Goal: Book appointment/travel/reservation

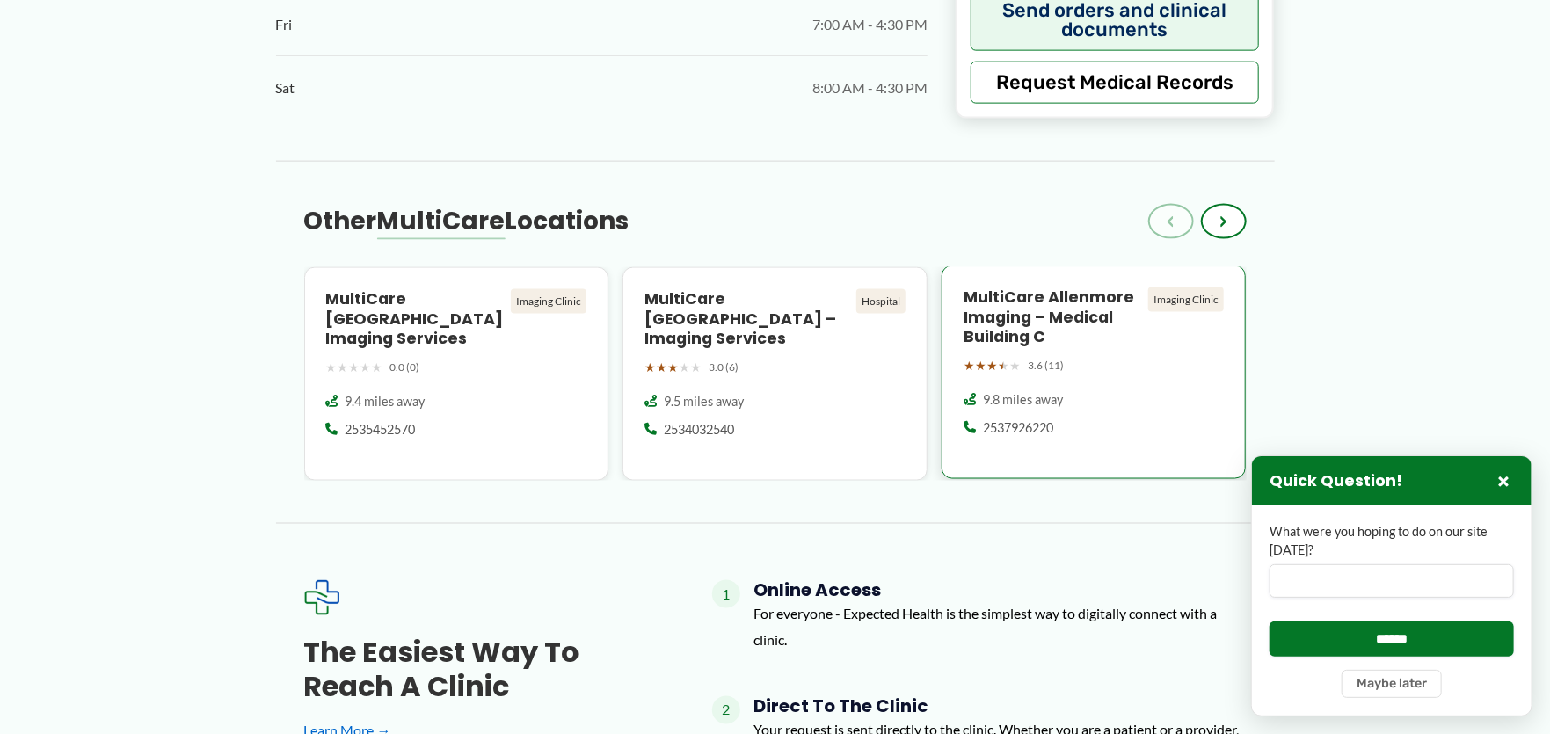
scroll to position [1434, 0]
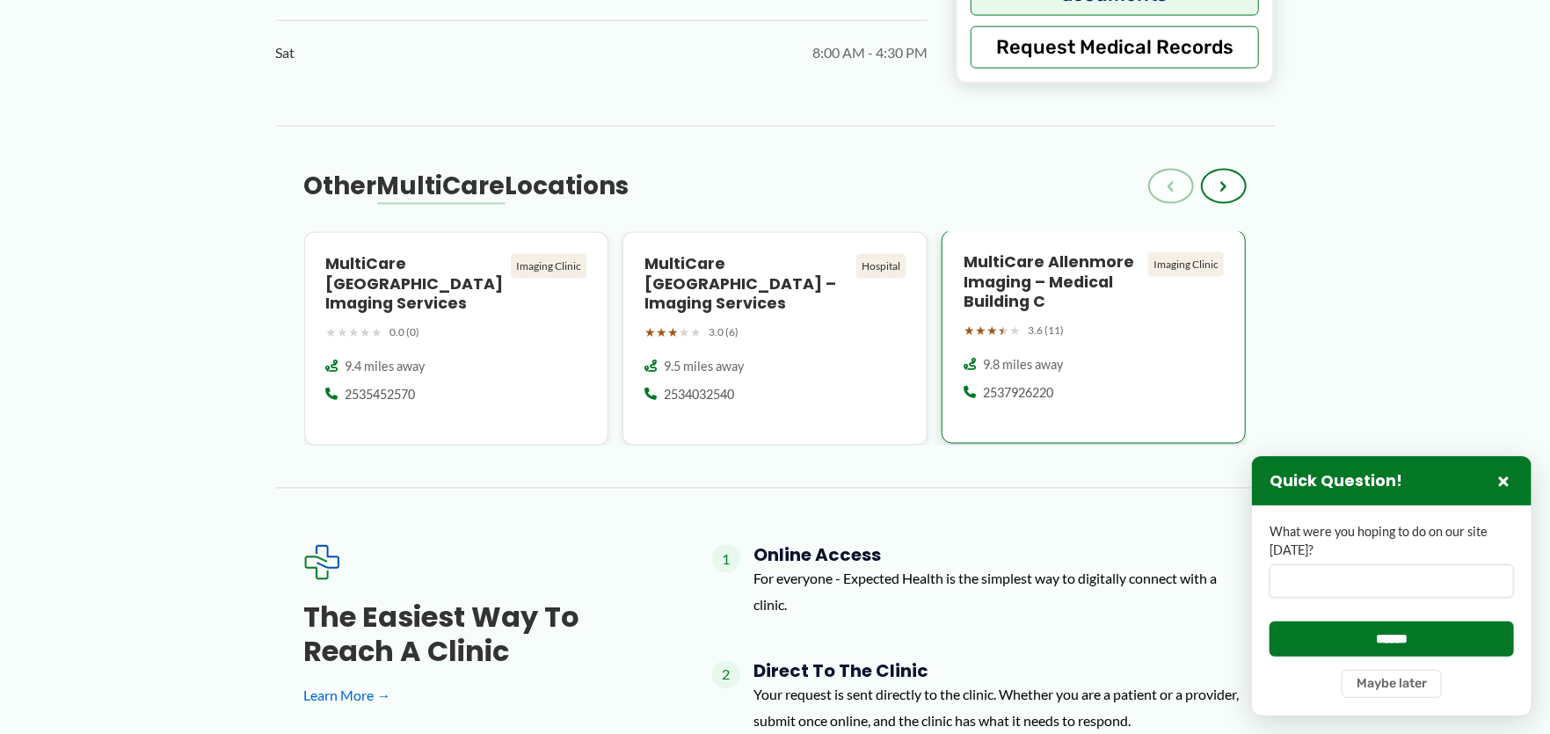
click at [1020, 261] on h4 "MultiCare Allenmore Imaging – Medical Building C" at bounding box center [1053, 282] width 178 height 61
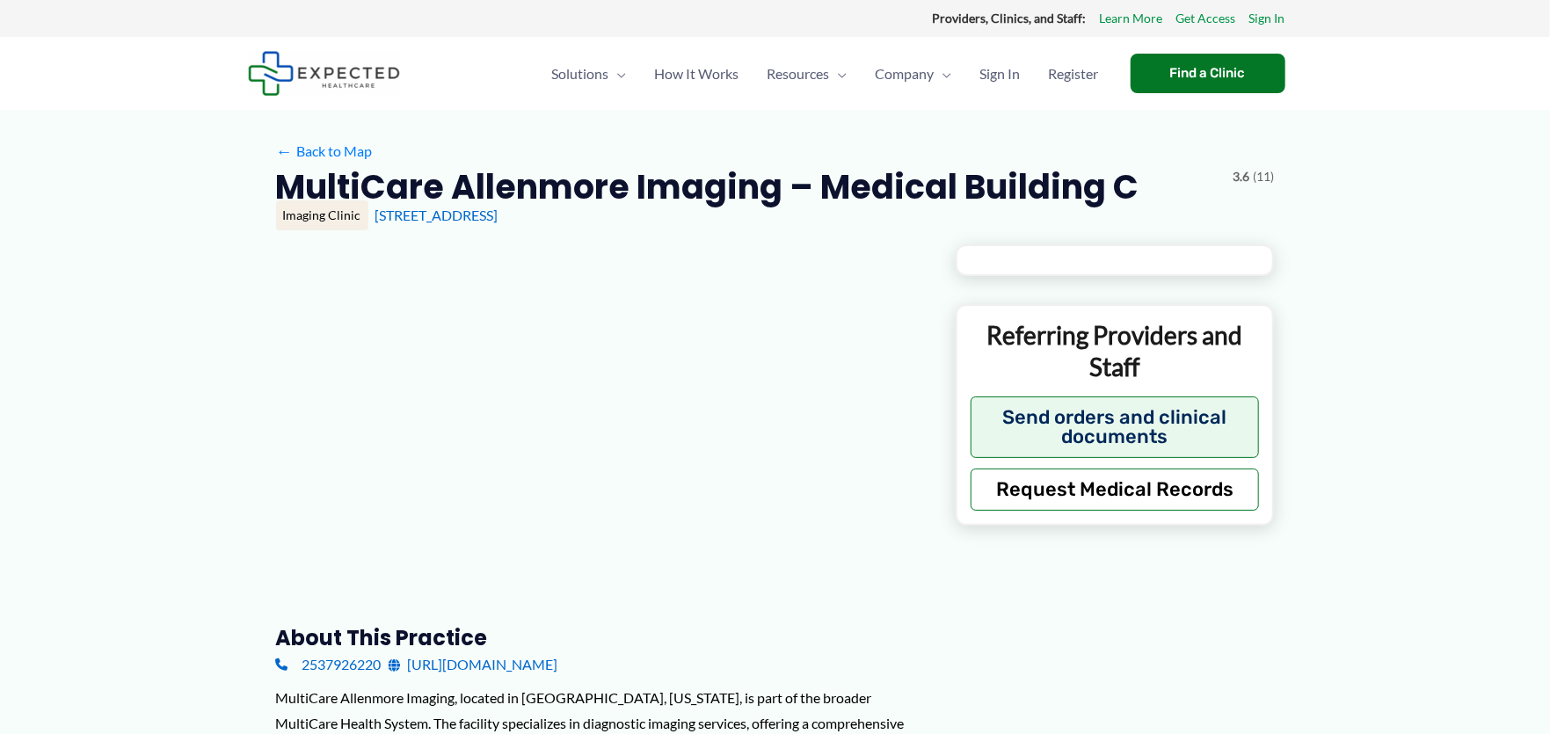
type input "**********"
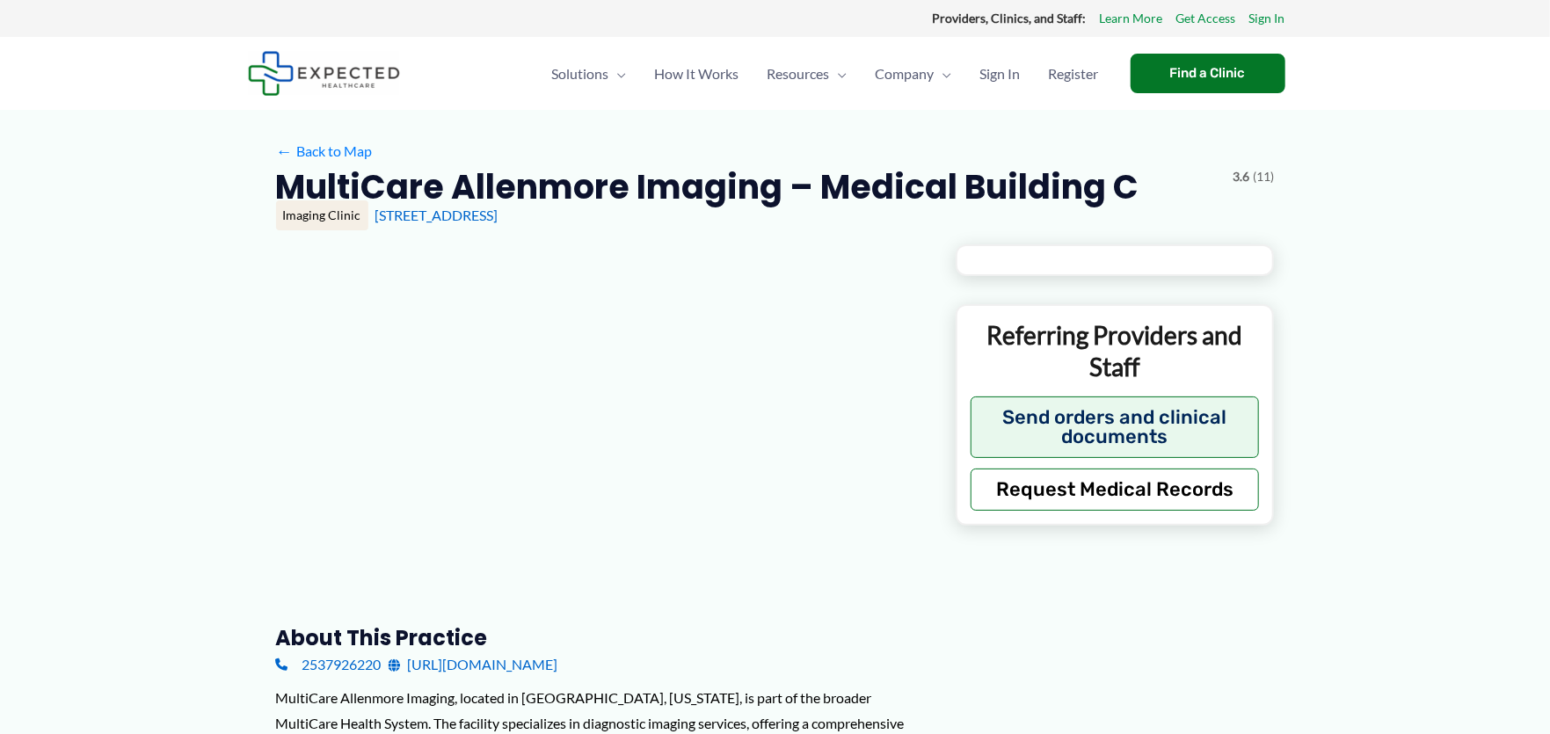
type input "**********"
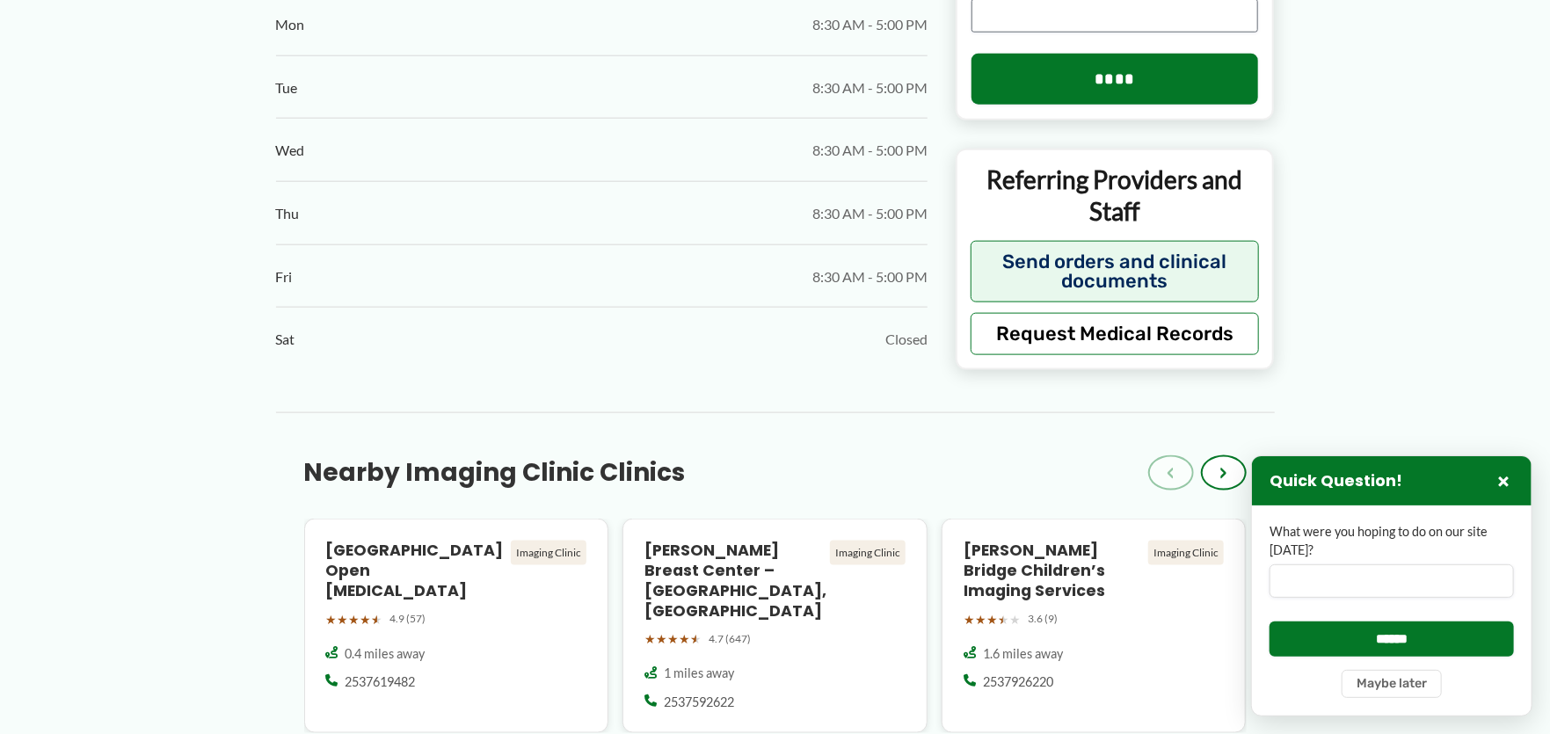
scroll to position [1229, 0]
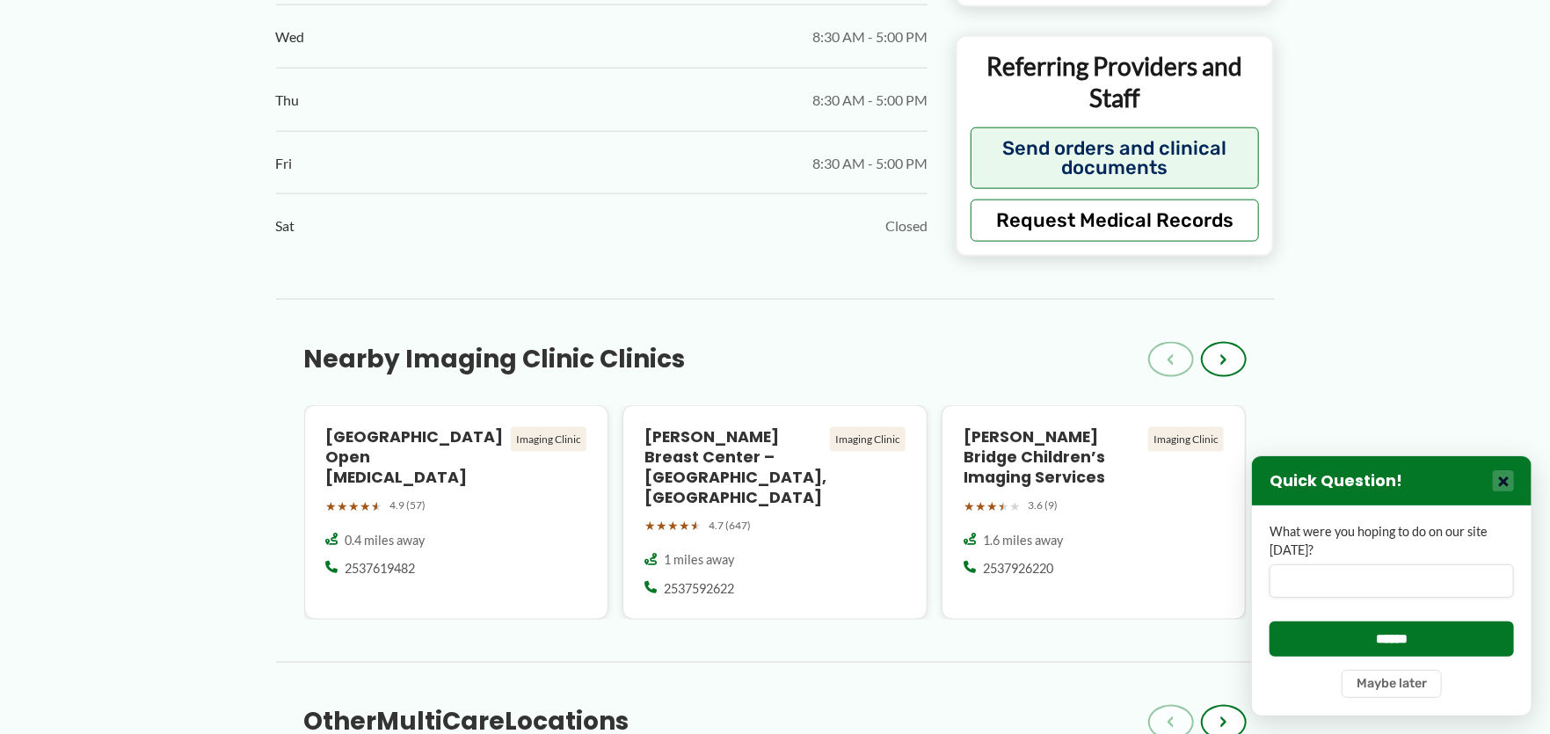
click at [1500, 479] on button "×" at bounding box center [1503, 480] width 21 height 21
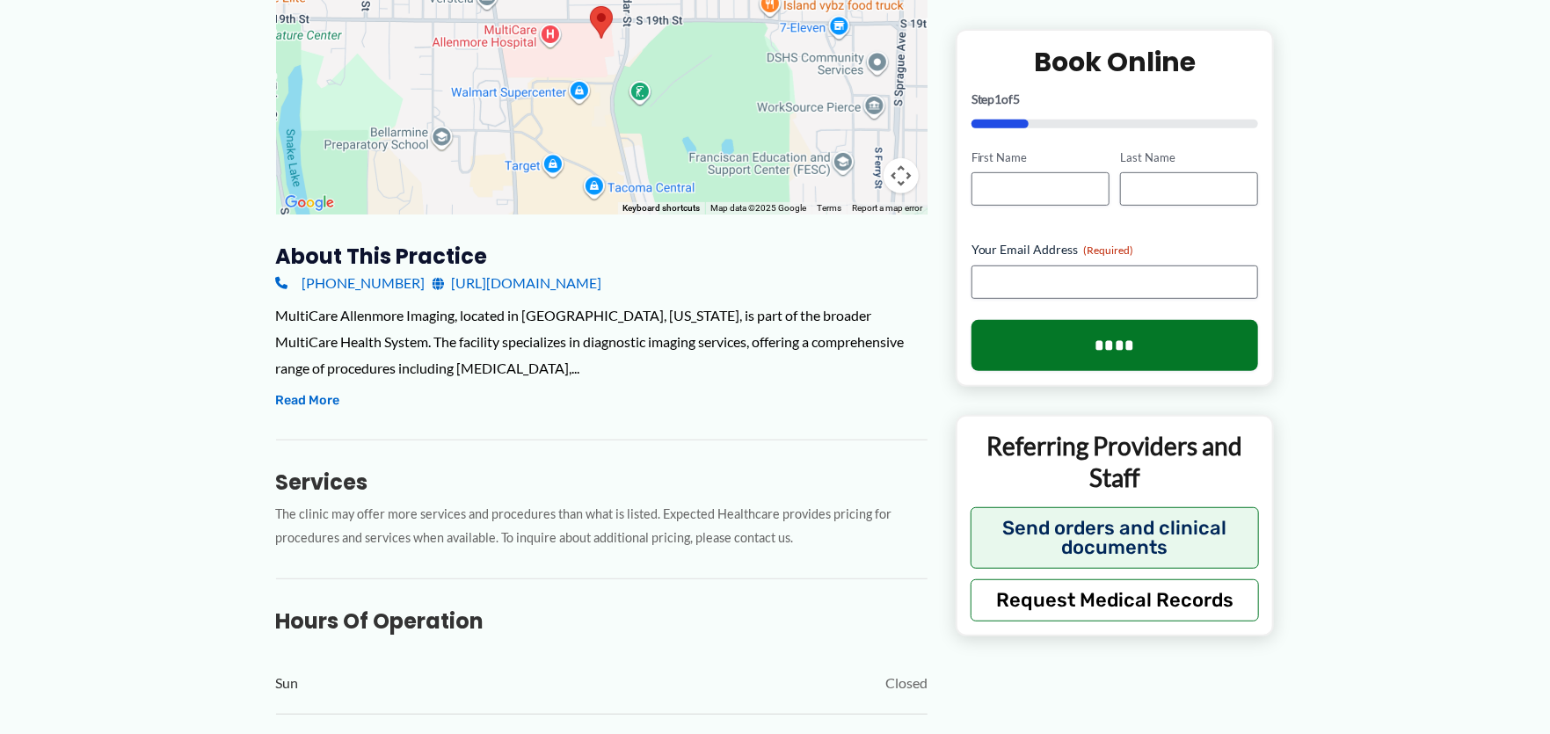
scroll to position [307, 0]
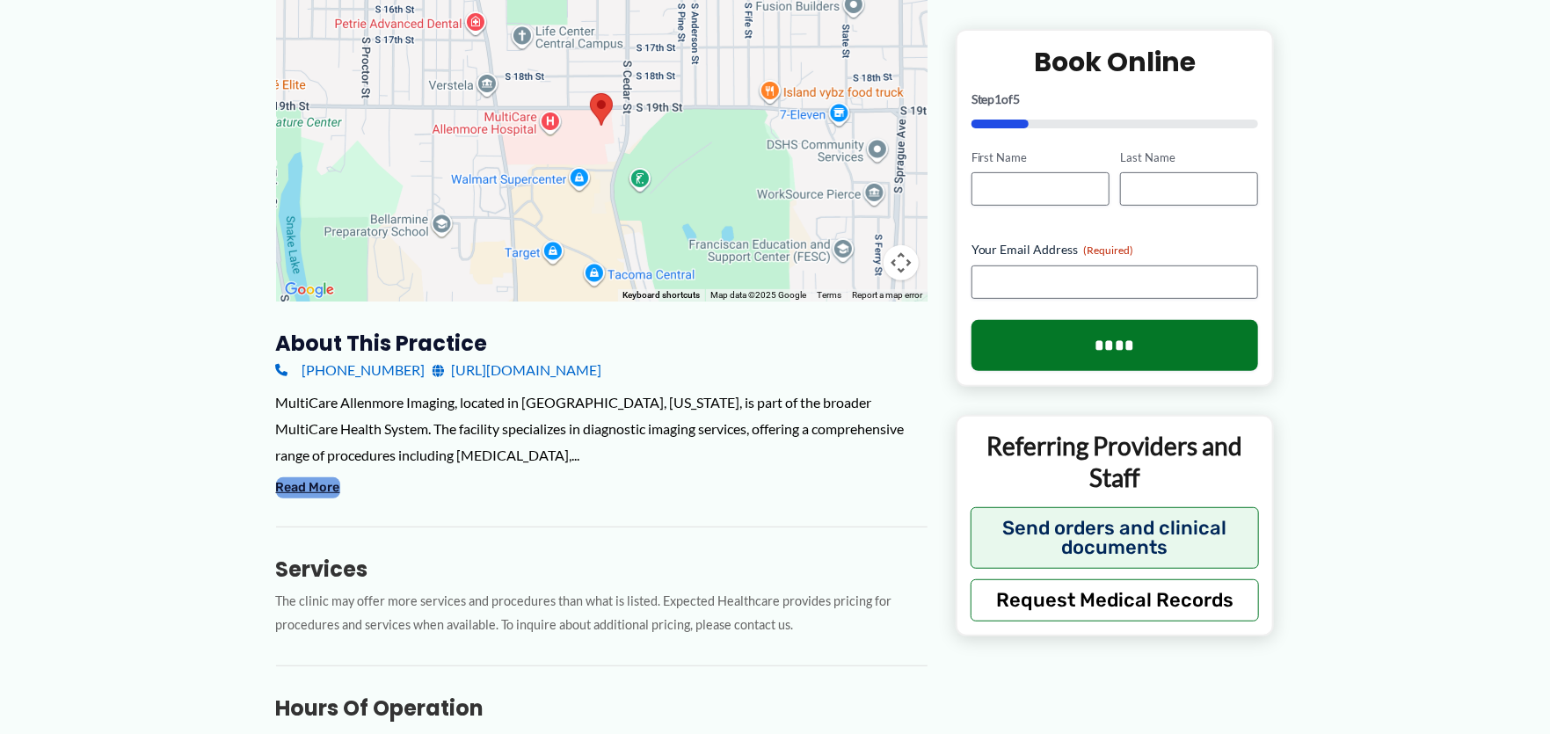
click at [306, 490] on button "Read More" at bounding box center [308, 487] width 64 height 21
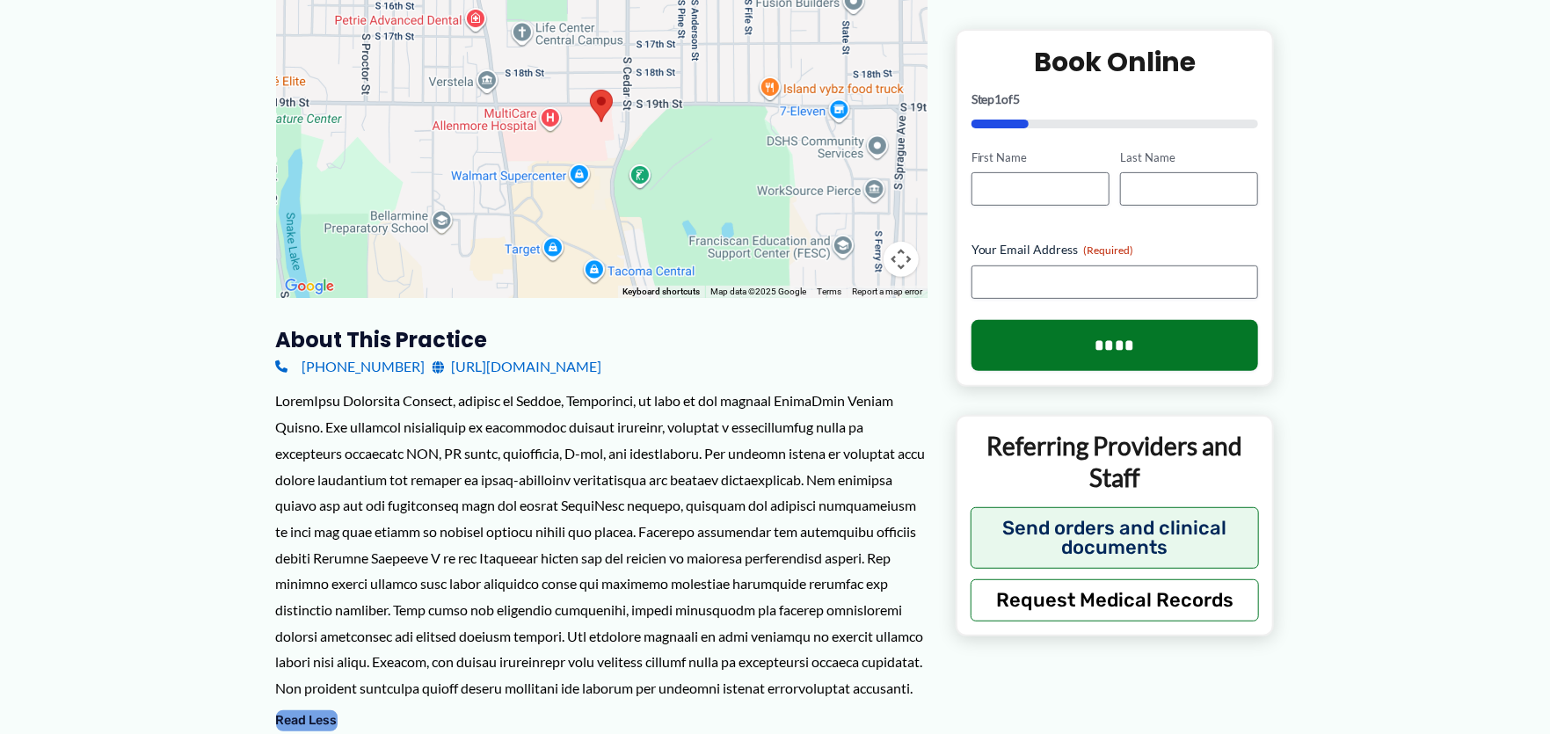
scroll to position [205, 0]
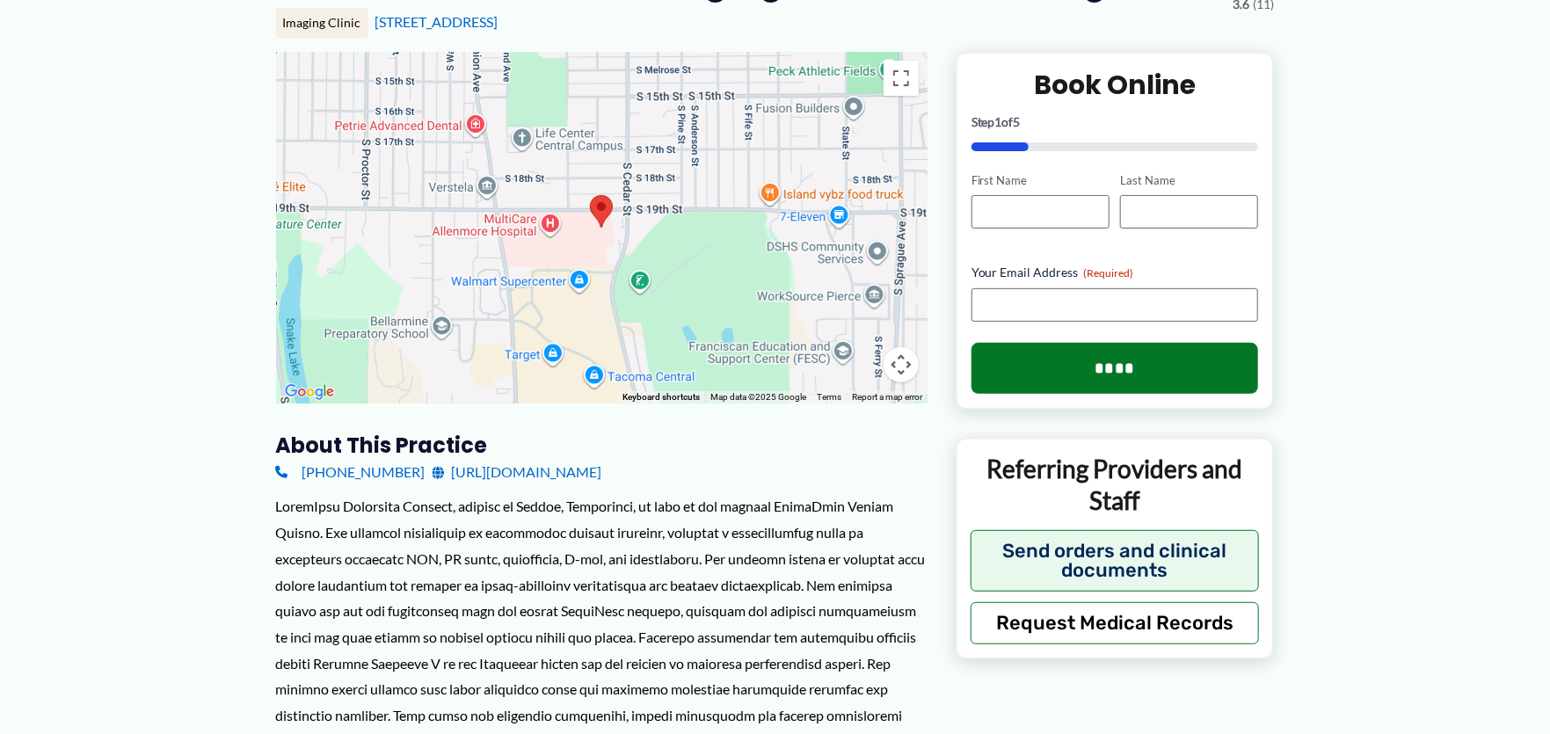
click at [595, 206] on img at bounding box center [601, 211] width 23 height 33
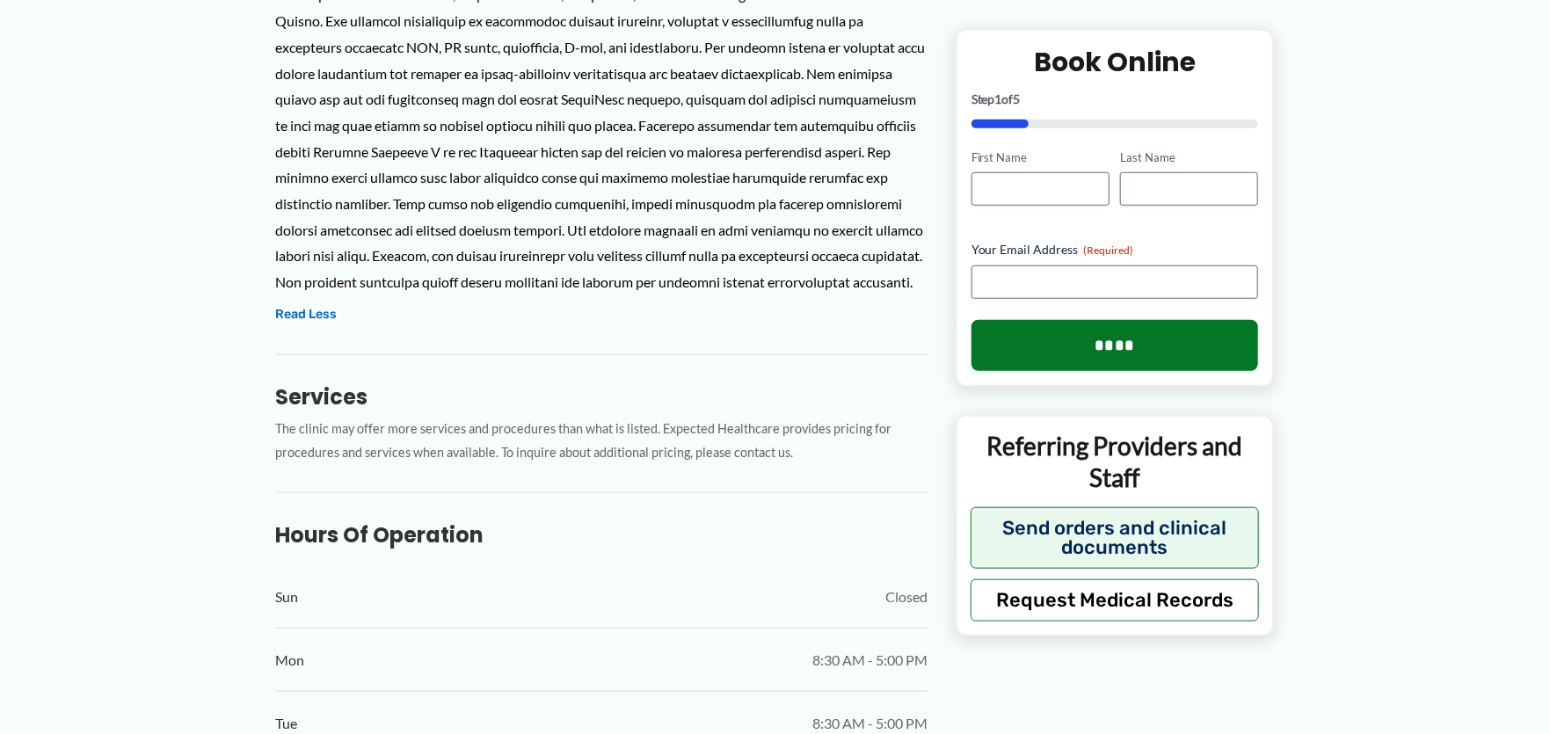
scroll to position [0, 0]
